Goal: Task Accomplishment & Management: Use online tool/utility

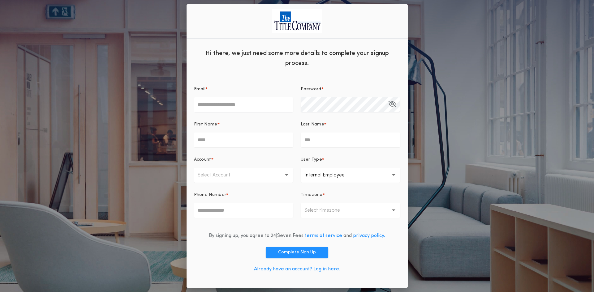
type input "**********"
click at [327, 271] on link "Already have an account? Log in here." at bounding box center [297, 269] width 86 height 5
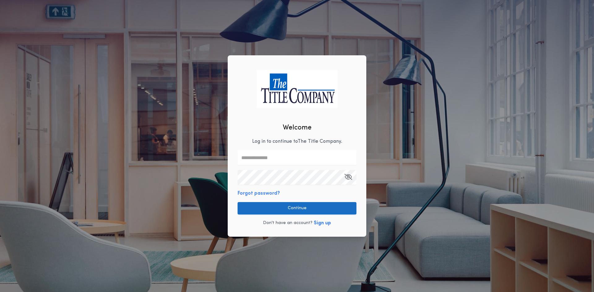
type input "**********"
click at [321, 213] on button "Continue" at bounding box center [297, 208] width 119 height 12
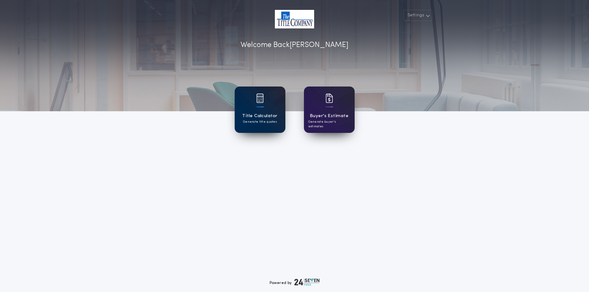
click at [260, 102] on img at bounding box center [260, 98] width 7 height 9
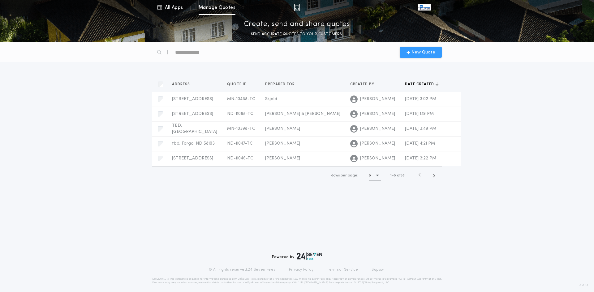
click at [428, 54] on span "New Quote" at bounding box center [424, 52] width 24 height 6
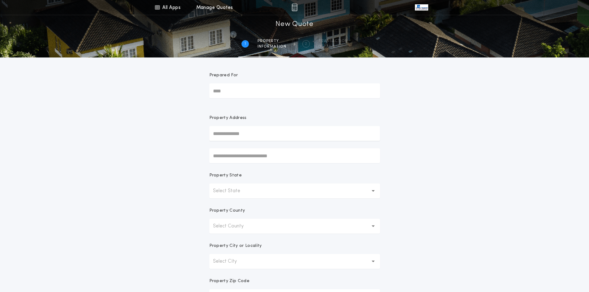
click at [219, 93] on input "Prepared For" at bounding box center [294, 91] width 171 height 15
type input "******"
click at [242, 147] on button "[STREET_ADDRESS]" at bounding box center [294, 145] width 171 height 9
type input "**********"
click at [238, 158] on input "text" at bounding box center [294, 156] width 171 height 15
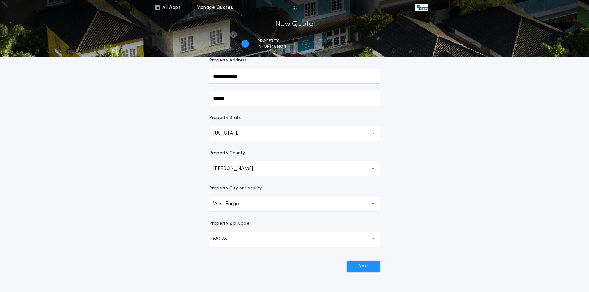
scroll to position [62, 0]
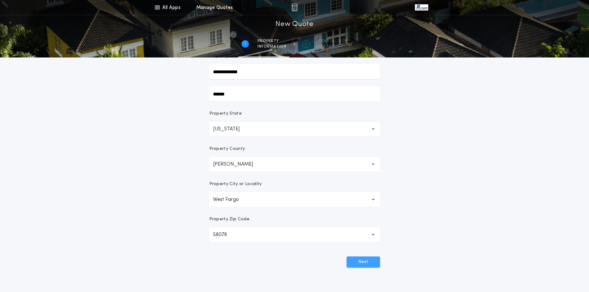
type input "******"
click at [365, 260] on button "Next" at bounding box center [363, 262] width 33 height 11
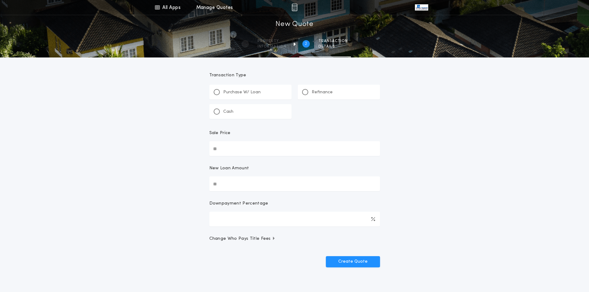
click at [265, 92] on div "Purchase W/ Loan" at bounding box center [250, 92] width 82 height 15
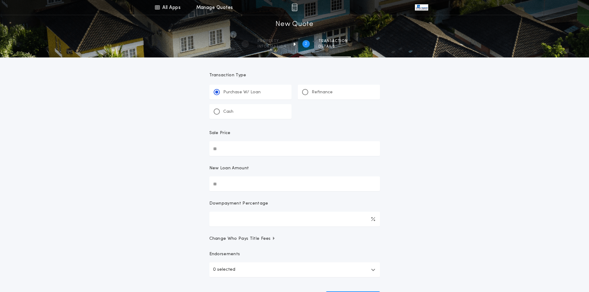
click at [318, 93] on p "Refinance" at bounding box center [322, 92] width 21 height 6
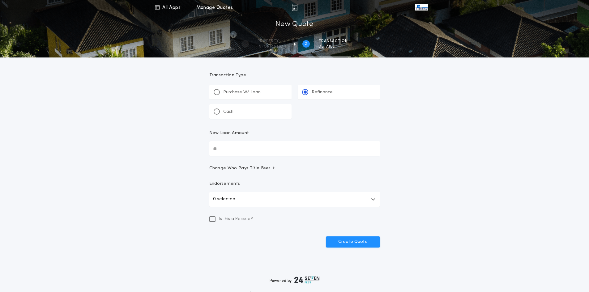
drag, startPoint x: 257, startPoint y: 135, endPoint x: 254, endPoint y: 141, distance: 6.9
click at [257, 135] on div "New Loan Amount" at bounding box center [294, 135] width 171 height 11
click at [257, 141] on input "New Loan Amount" at bounding box center [294, 148] width 171 height 15
type input "********"
click at [269, 198] on button "0 selected" at bounding box center [294, 199] width 171 height 15
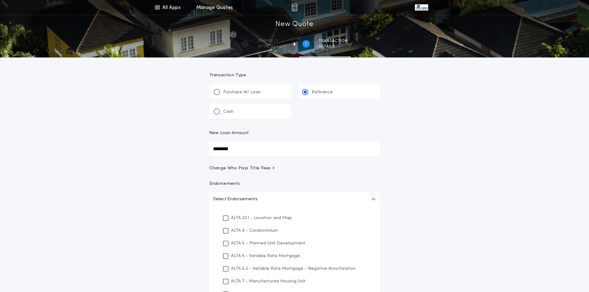
click at [260, 232] on p "ALTA 4 - Condominium" at bounding box center [254, 231] width 47 height 6
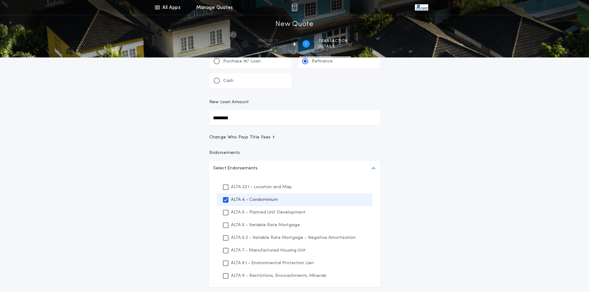
scroll to position [62, 0]
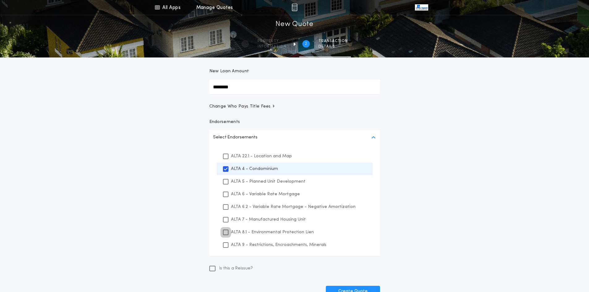
click at [224, 233] on icon at bounding box center [226, 233] width 4 height 4
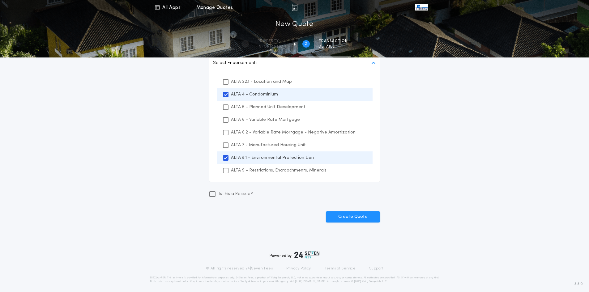
scroll to position [140, 0]
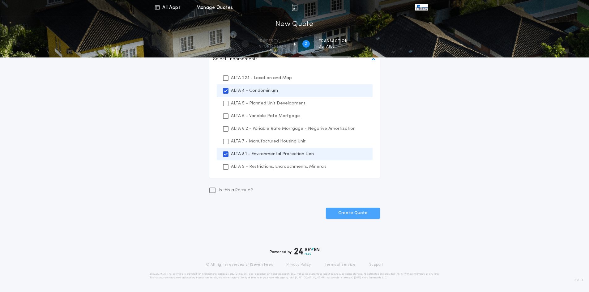
click at [354, 215] on button "Create Quote" at bounding box center [353, 213] width 54 height 11
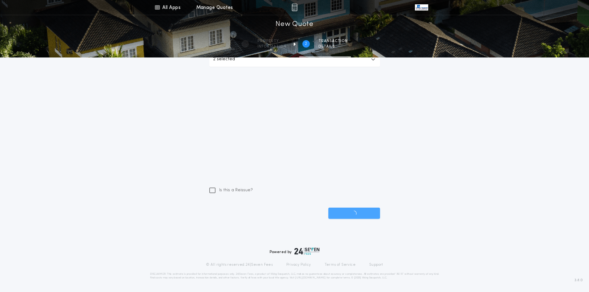
scroll to position [29, 0]
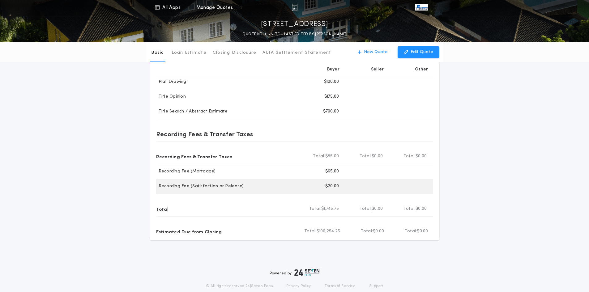
scroll to position [208, 0]
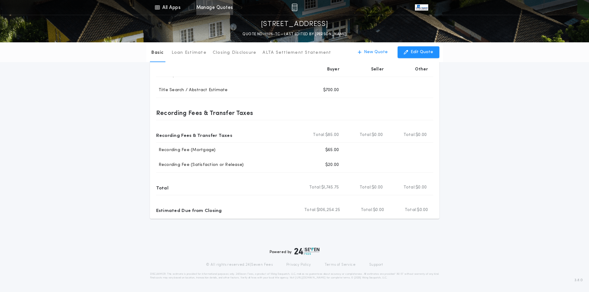
click at [223, 9] on link "Manage Quotes" at bounding box center [214, 7] width 37 height 15
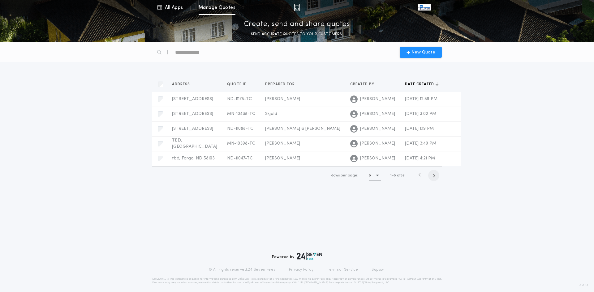
click at [438, 177] on span "button" at bounding box center [433, 175] width 11 height 11
click at [438, 177] on span "button" at bounding box center [434, 175] width 11 height 11
click at [437, 177] on span "button" at bounding box center [434, 175] width 11 height 11
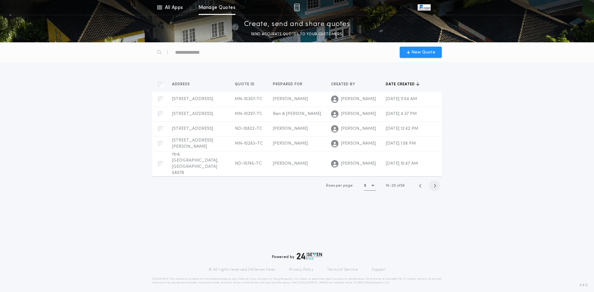
click at [437, 180] on span "button" at bounding box center [434, 185] width 11 height 11
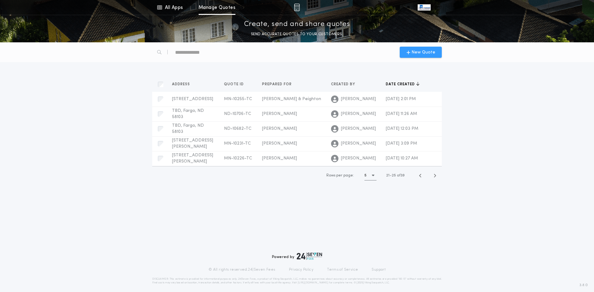
click at [428, 54] on span "New Quote" at bounding box center [424, 52] width 24 height 6
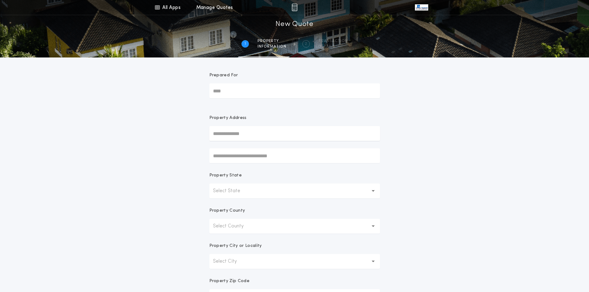
drag, startPoint x: 255, startPoint y: 88, endPoint x: 248, endPoint y: 92, distance: 7.8
click at [255, 88] on input "Prepared For" at bounding box center [294, 91] width 171 height 15
type input "**********"
click at [272, 146] on button "[STREET_ADDRESS]" at bounding box center [294, 145] width 171 height 9
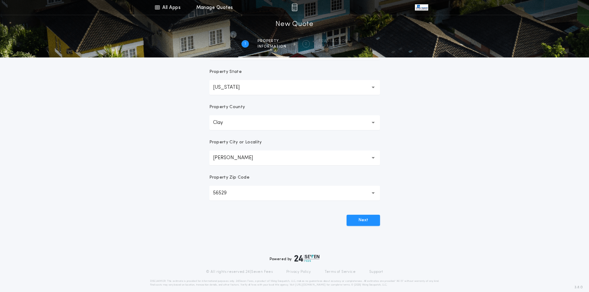
scroll to position [111, 0]
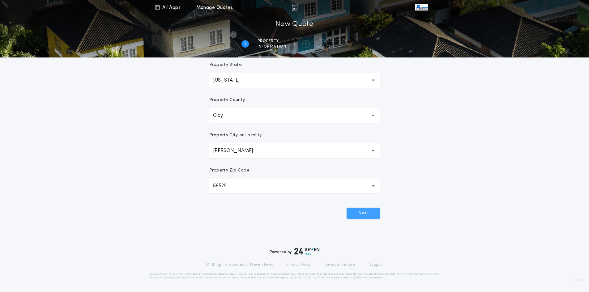
click at [363, 215] on button "Next" at bounding box center [363, 213] width 33 height 11
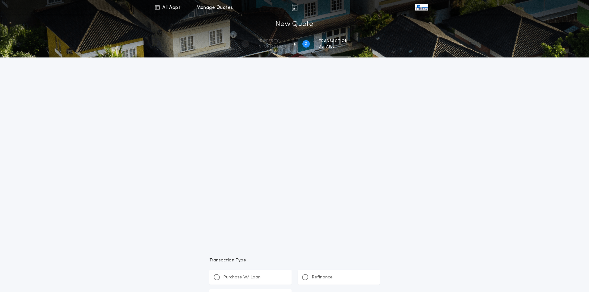
scroll to position [0, 0]
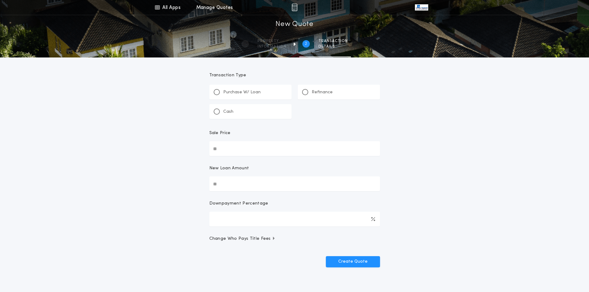
click at [320, 95] on p "Refinance" at bounding box center [322, 92] width 21 height 6
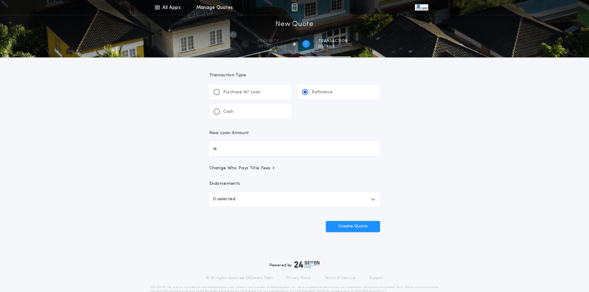
click at [241, 150] on input "New Loan Amount" at bounding box center [294, 148] width 171 height 15
type input "********"
